Goal: Task Accomplishment & Management: Manage account settings

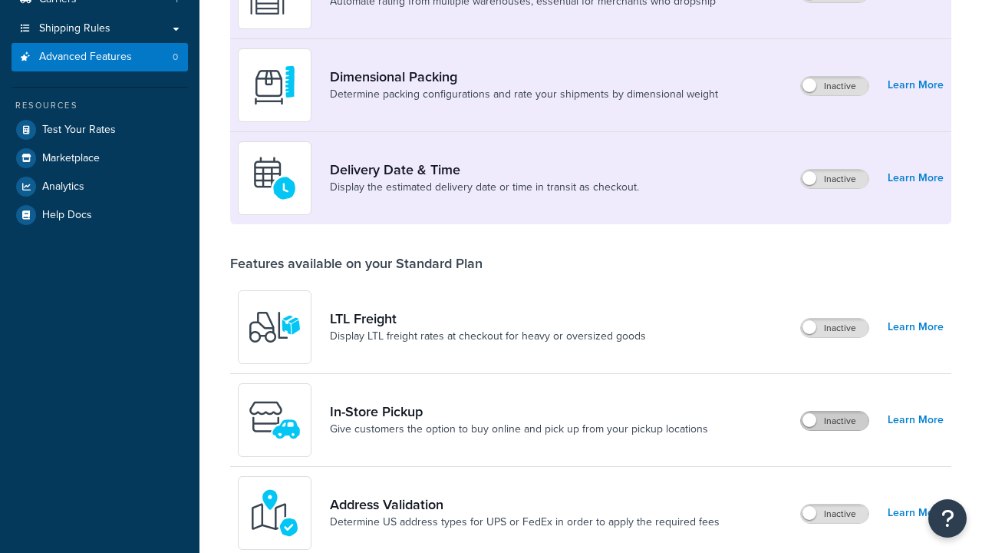
click at [836, 411] on label "Inactive" at bounding box center [835, 420] width 68 height 18
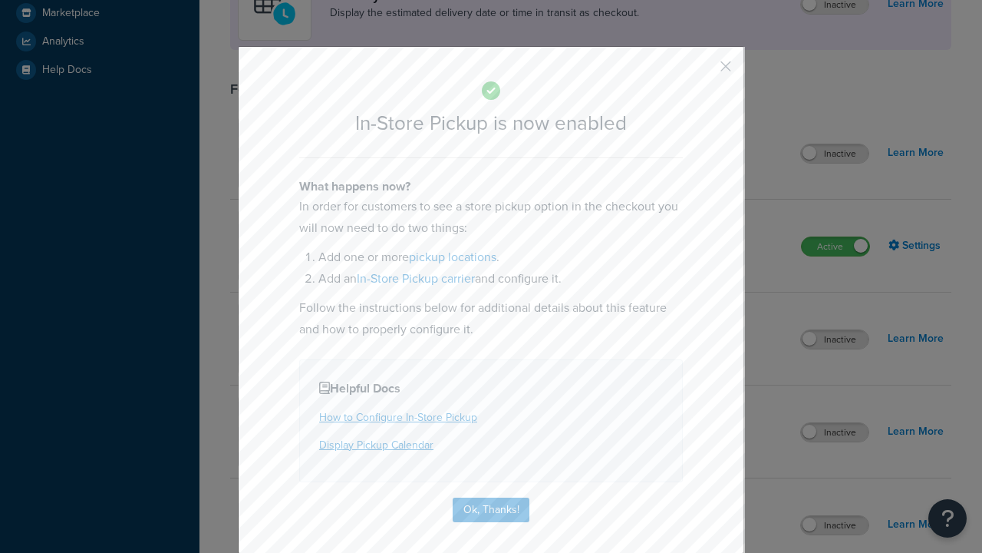
click at [703, 71] on button "button" at bounding box center [703, 72] width 4 height 4
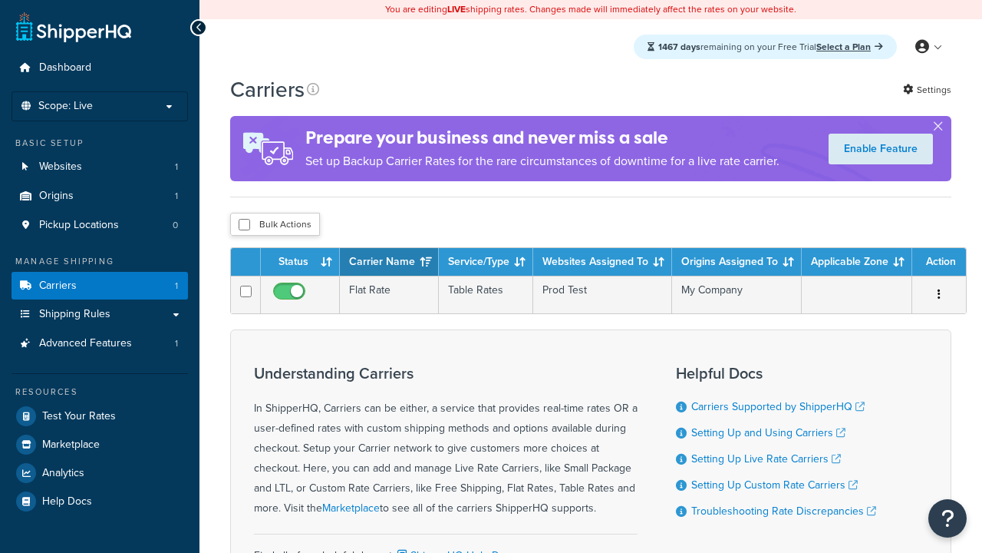
click at [244, 227] on input "checkbox" at bounding box center [245, 225] width 12 height 12
checkbox input "true"
click at [0, 0] on button "Delete" at bounding box center [0, 0] width 0 height 0
